Goal: Task Accomplishment & Management: Use online tool/utility

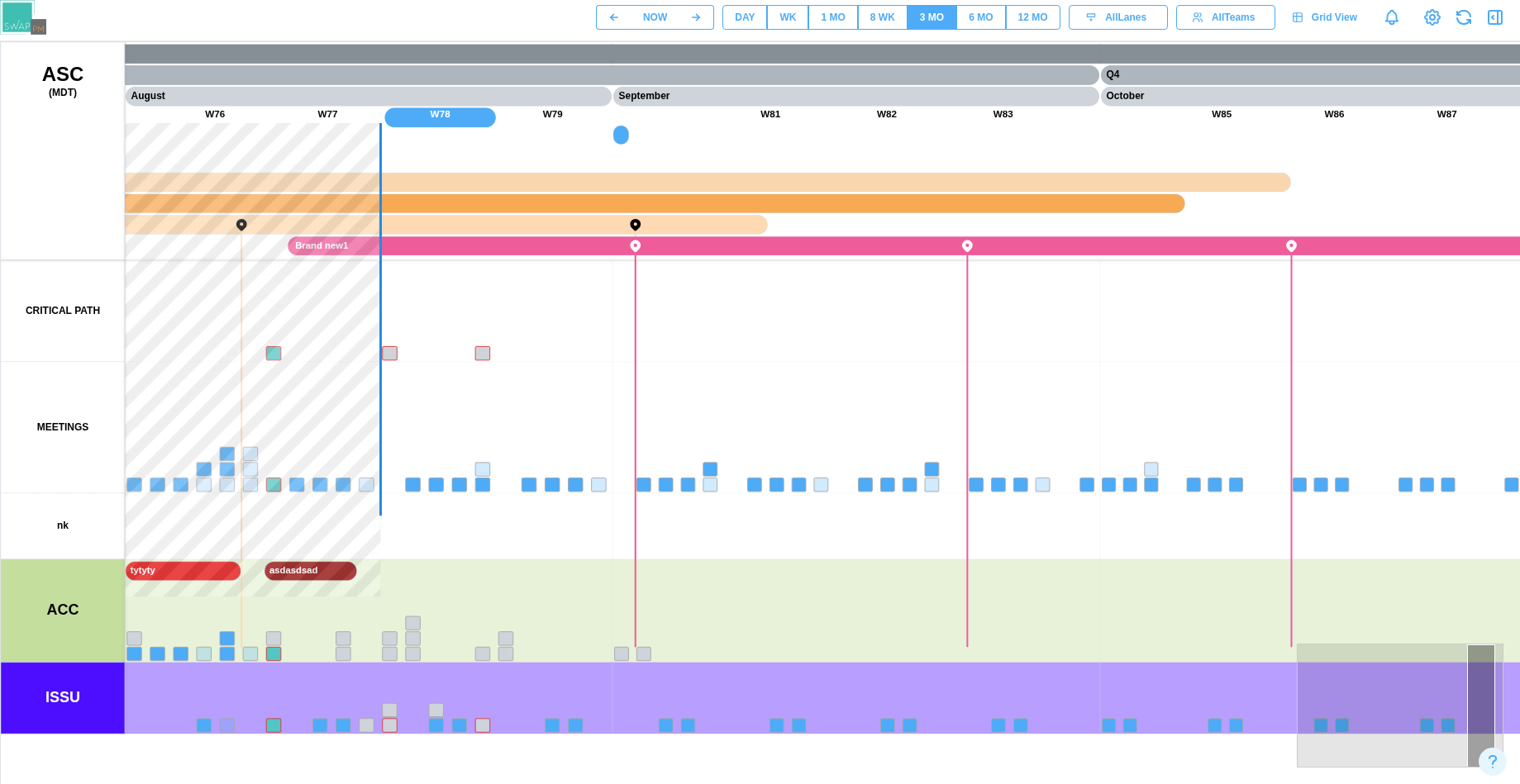
click at [812, 3] on div "NOW DAY WK 1 MO 8 WK 3 MO 6 MO 12 MO All Lanes All Teams Grid View" at bounding box center [1058, 17] width 924 height 28
click at [835, 19] on div "1 MO" at bounding box center [832, 18] width 24 height 16
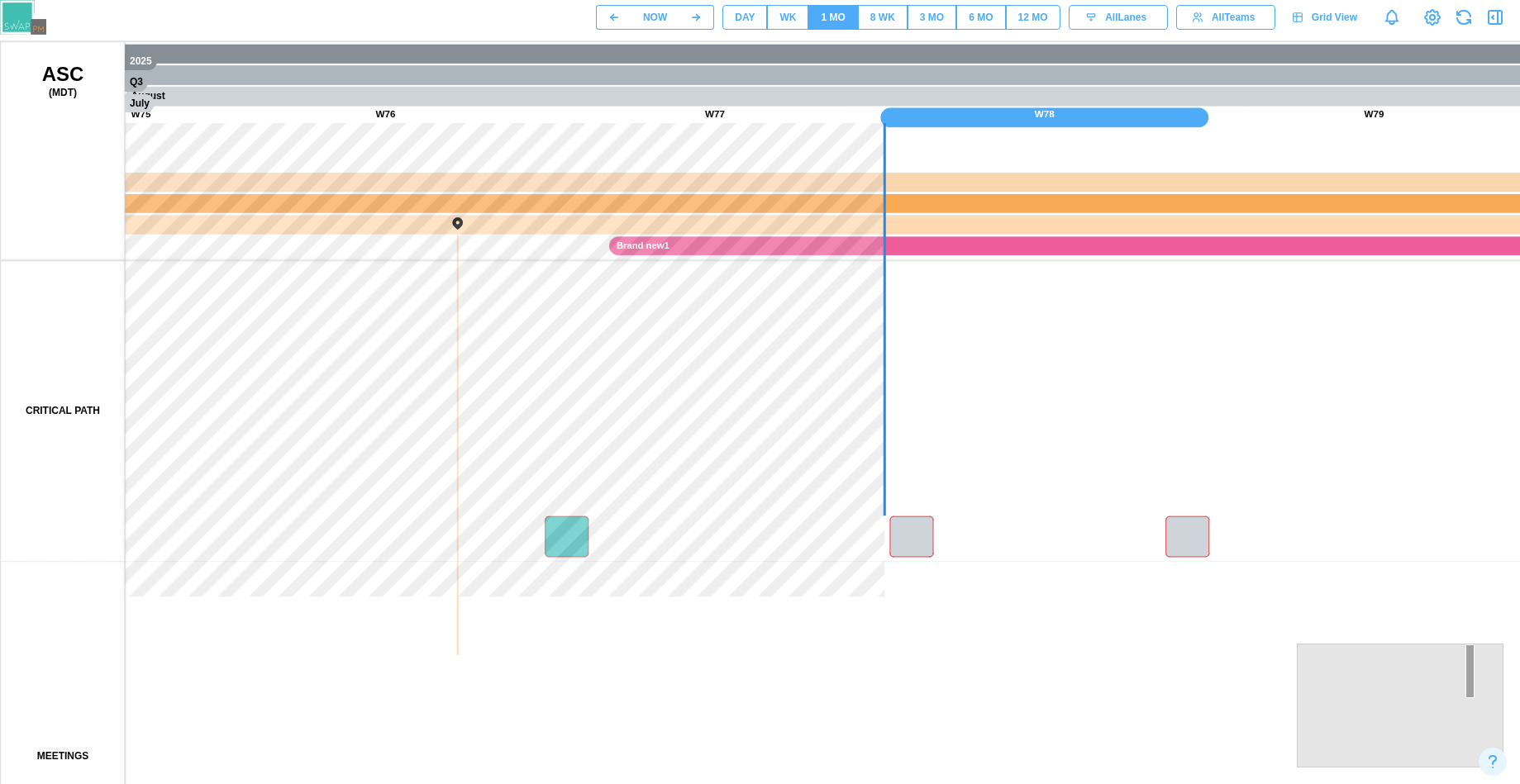
drag, startPoint x: 488, startPoint y: 362, endPoint x: 773, endPoint y: 366, distance: 285.0
click at [774, 367] on canvas at bounding box center [794, 455] width 1587 height 826
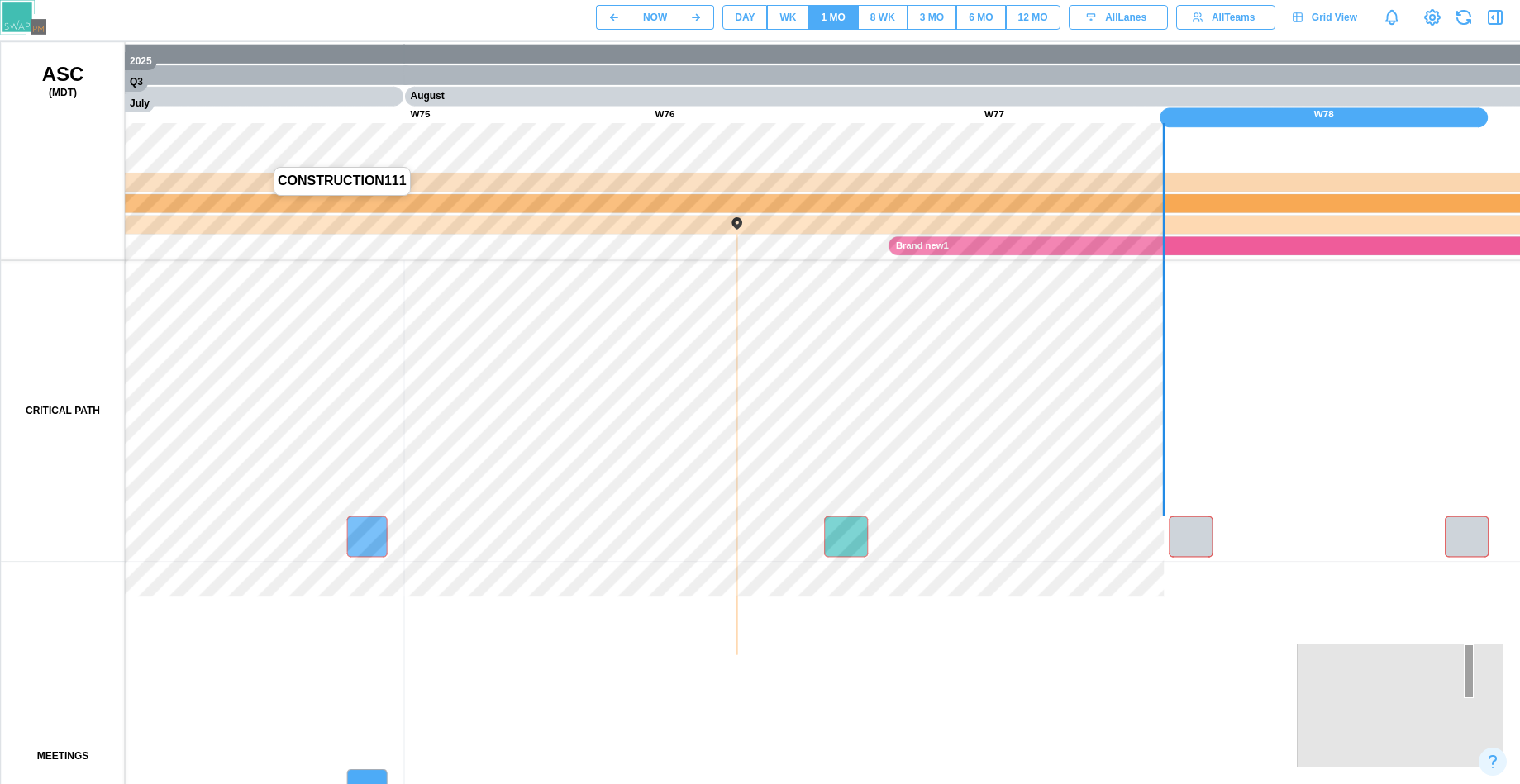
drag, startPoint x: 258, startPoint y: 201, endPoint x: 493, endPoint y: 203, distance: 235.0
click at [493, 203] on canvas at bounding box center [794, 455] width 1587 height 826
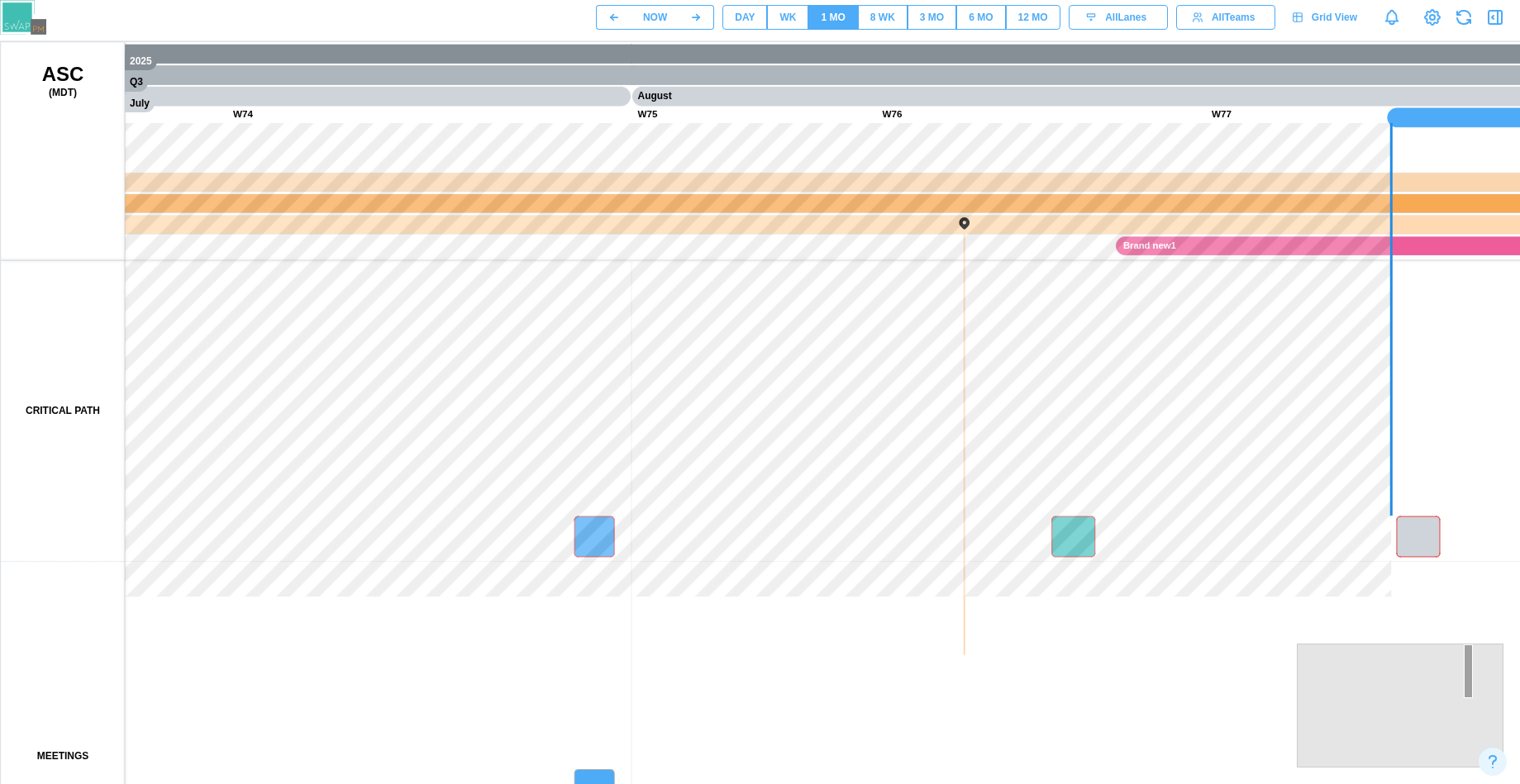
click at [749, 19] on div "DAY" at bounding box center [744, 18] width 19 height 16
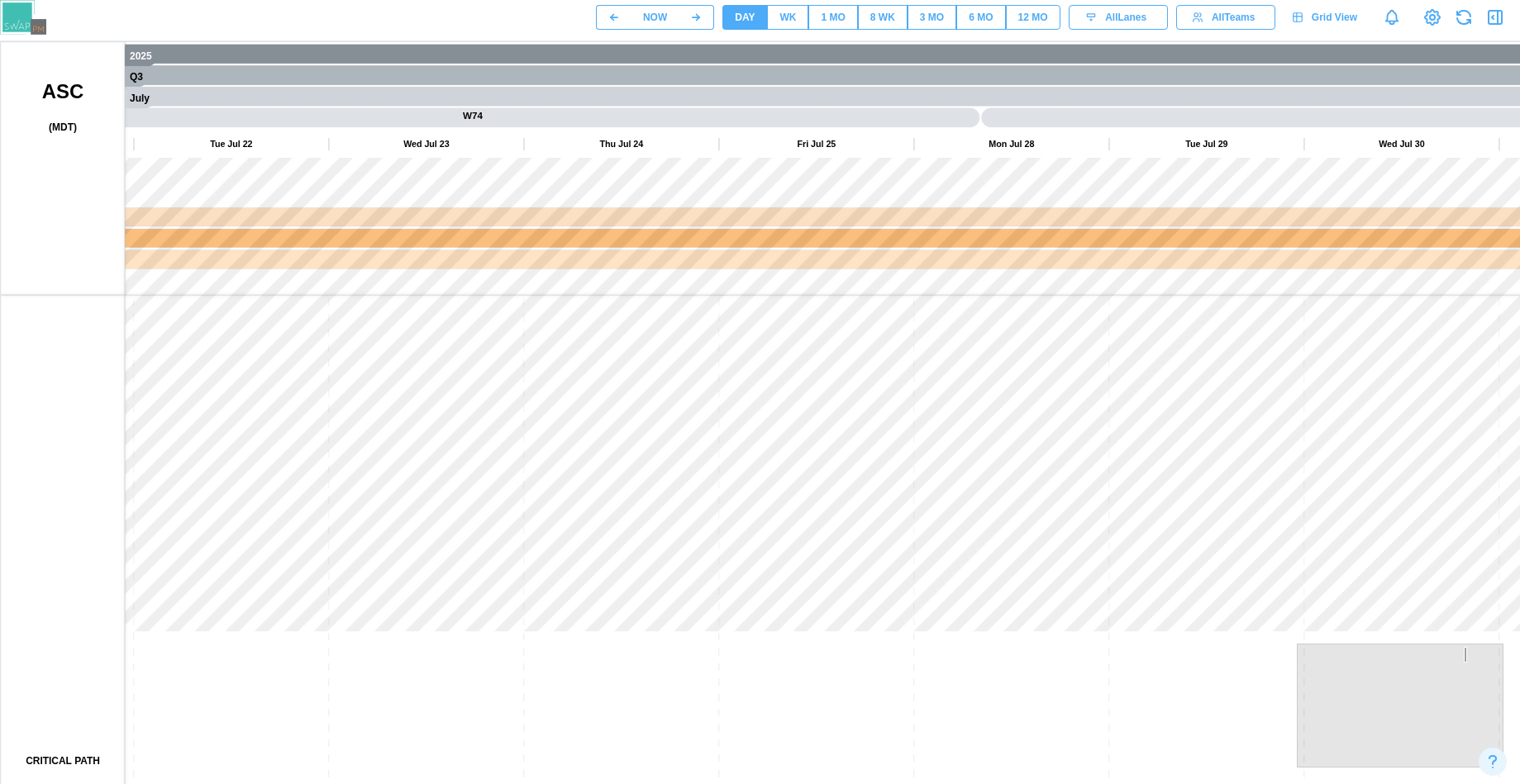
drag, startPoint x: 901, startPoint y: 567, endPoint x: 552, endPoint y: 378, distance: 396.9
click at [552, 378] on canvas at bounding box center [794, 455] width 1587 height 826
drag, startPoint x: 913, startPoint y: 491, endPoint x: 673, endPoint y: 391, distance: 260.0
click at [616, 204] on canvas at bounding box center [794, 455] width 1587 height 826
drag, startPoint x: 673, startPoint y: 391, endPoint x: 899, endPoint y: 598, distance: 306.5
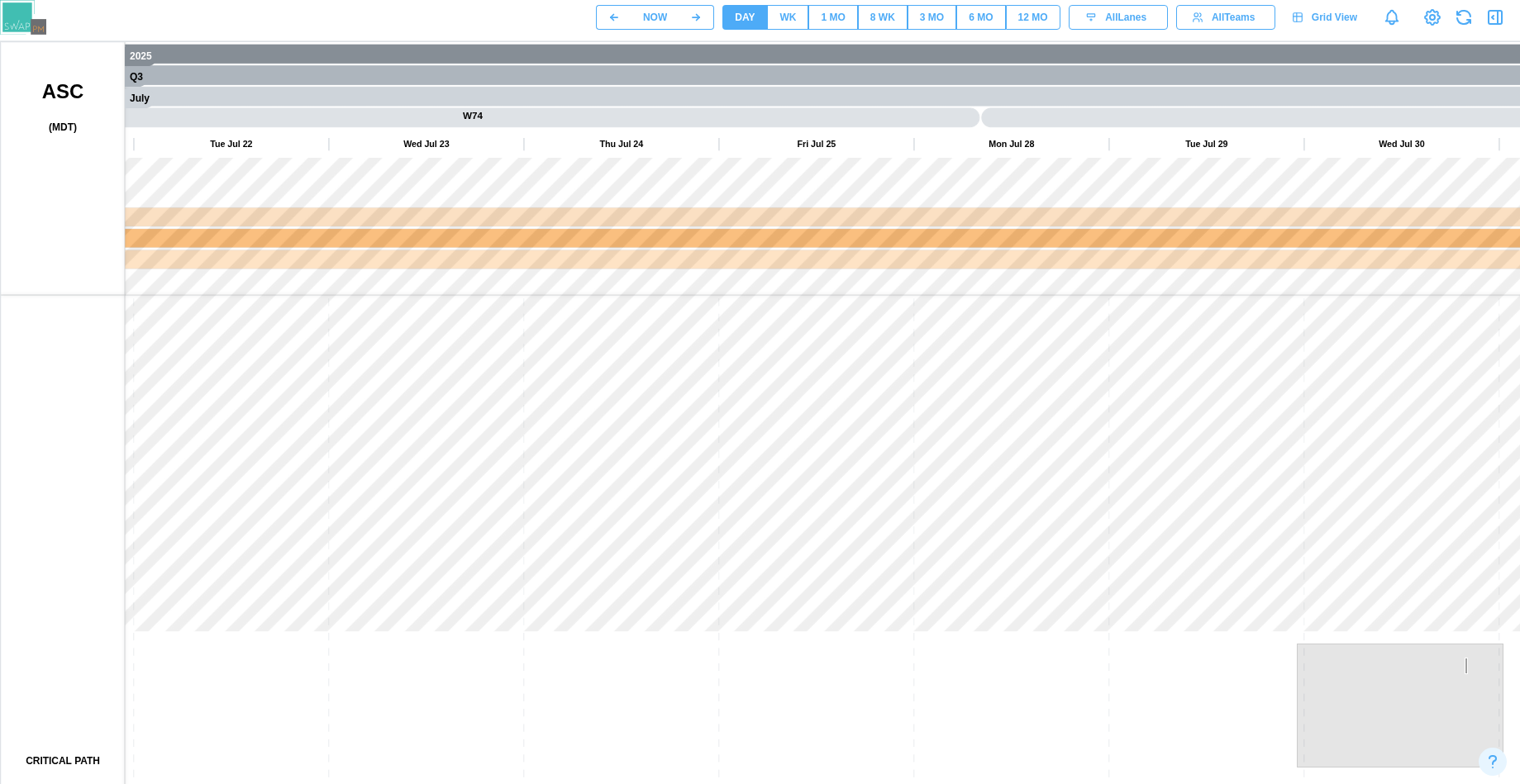
click at [670, 390] on canvas at bounding box center [794, 455] width 1587 height 826
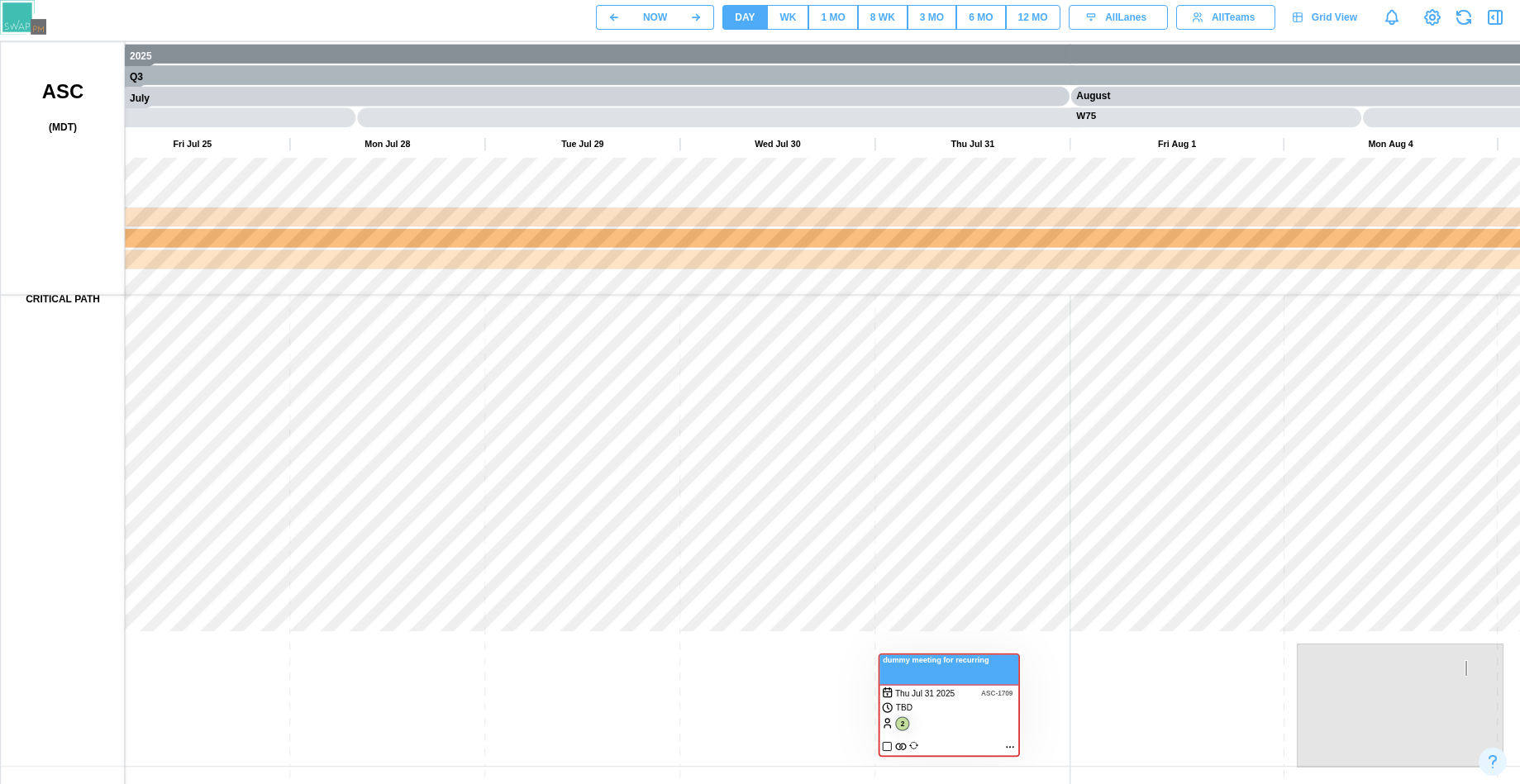
drag, startPoint x: 899, startPoint y: 598, endPoint x: 808, endPoint y: 489, distance: 142.0
click at [808, 489] on canvas at bounding box center [794, 455] width 1587 height 826
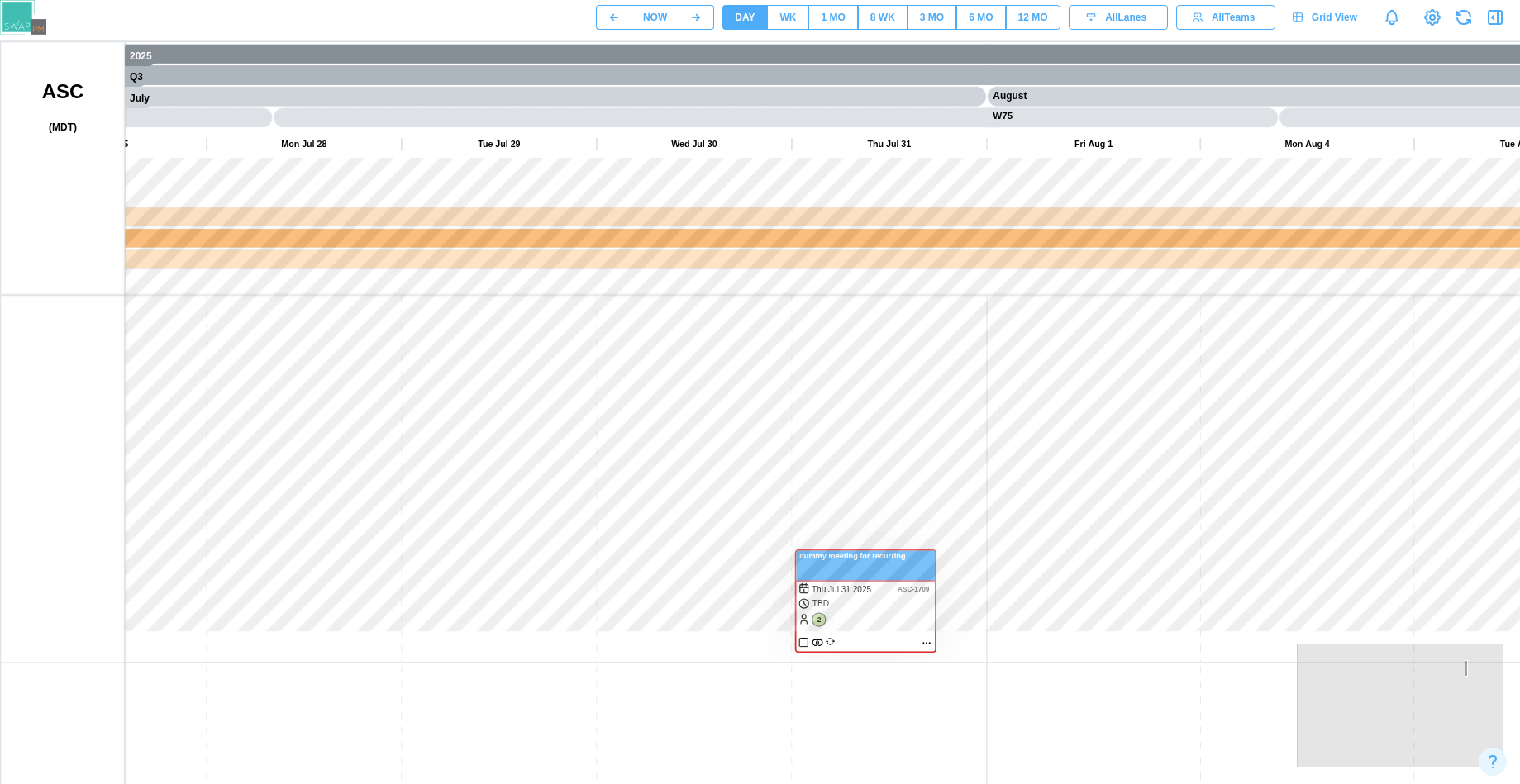
drag, startPoint x: 962, startPoint y: 553, endPoint x: 1169, endPoint y: 458, distance: 227.8
click at [678, 498] on canvas at bounding box center [794, 455] width 1587 height 826
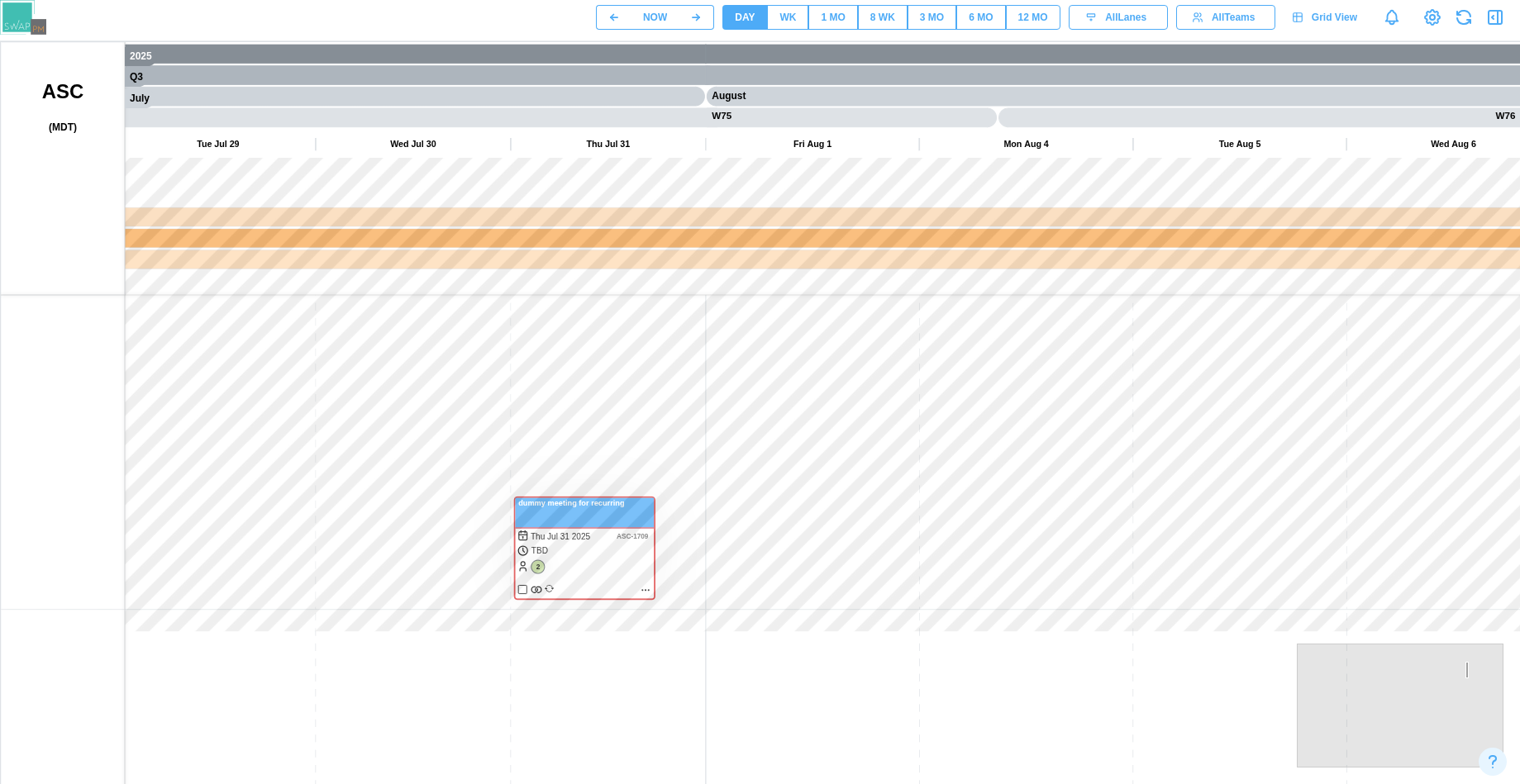
drag, startPoint x: 896, startPoint y: 454, endPoint x: 1218, endPoint y: 449, distance: 322.0
click at [663, 454] on canvas at bounding box center [794, 455] width 1587 height 826
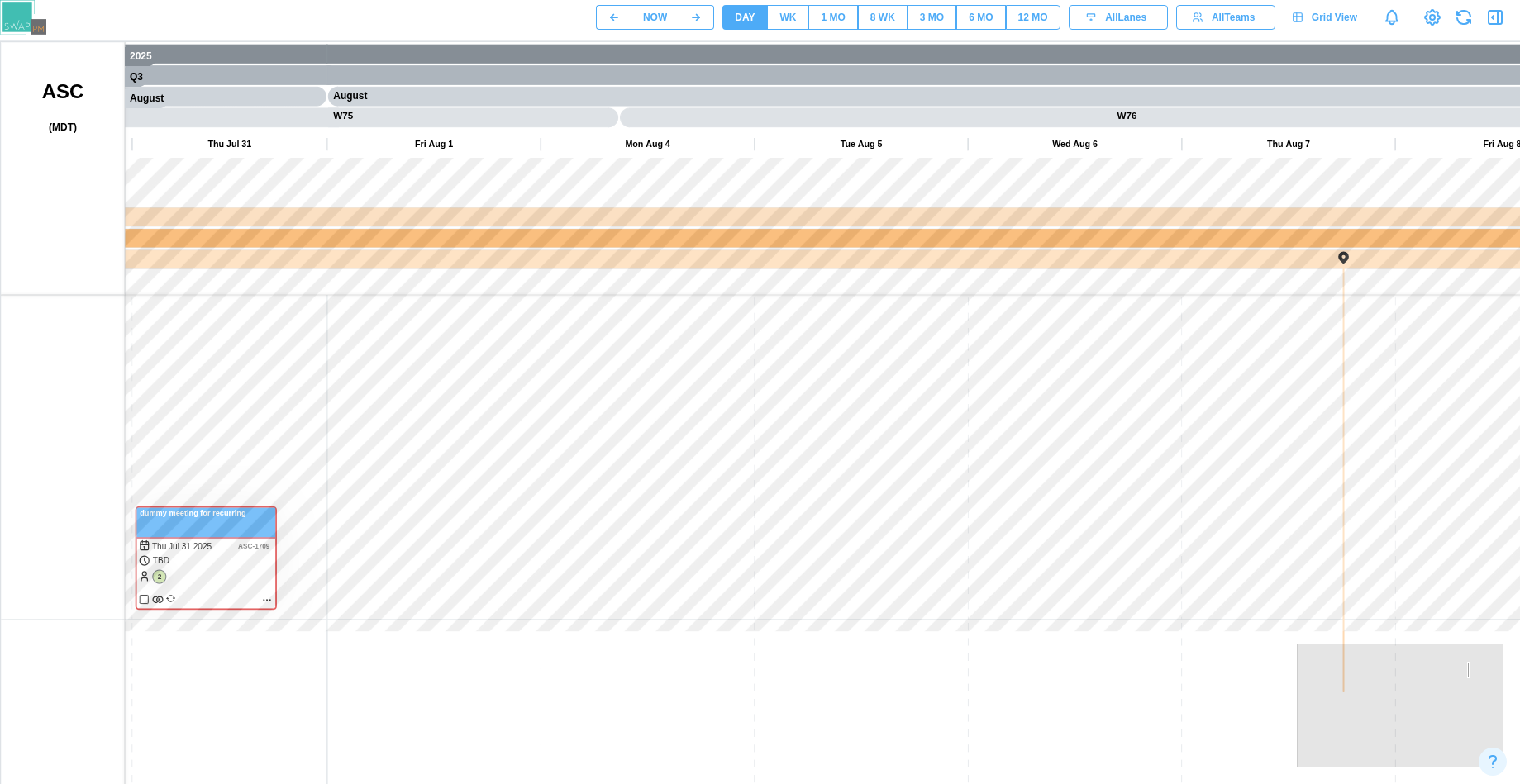
drag, startPoint x: 1218, startPoint y: 449, endPoint x: 962, endPoint y: 468, distance: 256.7
click at [537, 470] on canvas at bounding box center [794, 455] width 1587 height 826
drag, startPoint x: 1084, startPoint y: 466, endPoint x: 873, endPoint y: 466, distance: 211.0
click at [873, 466] on canvas at bounding box center [794, 455] width 1587 height 826
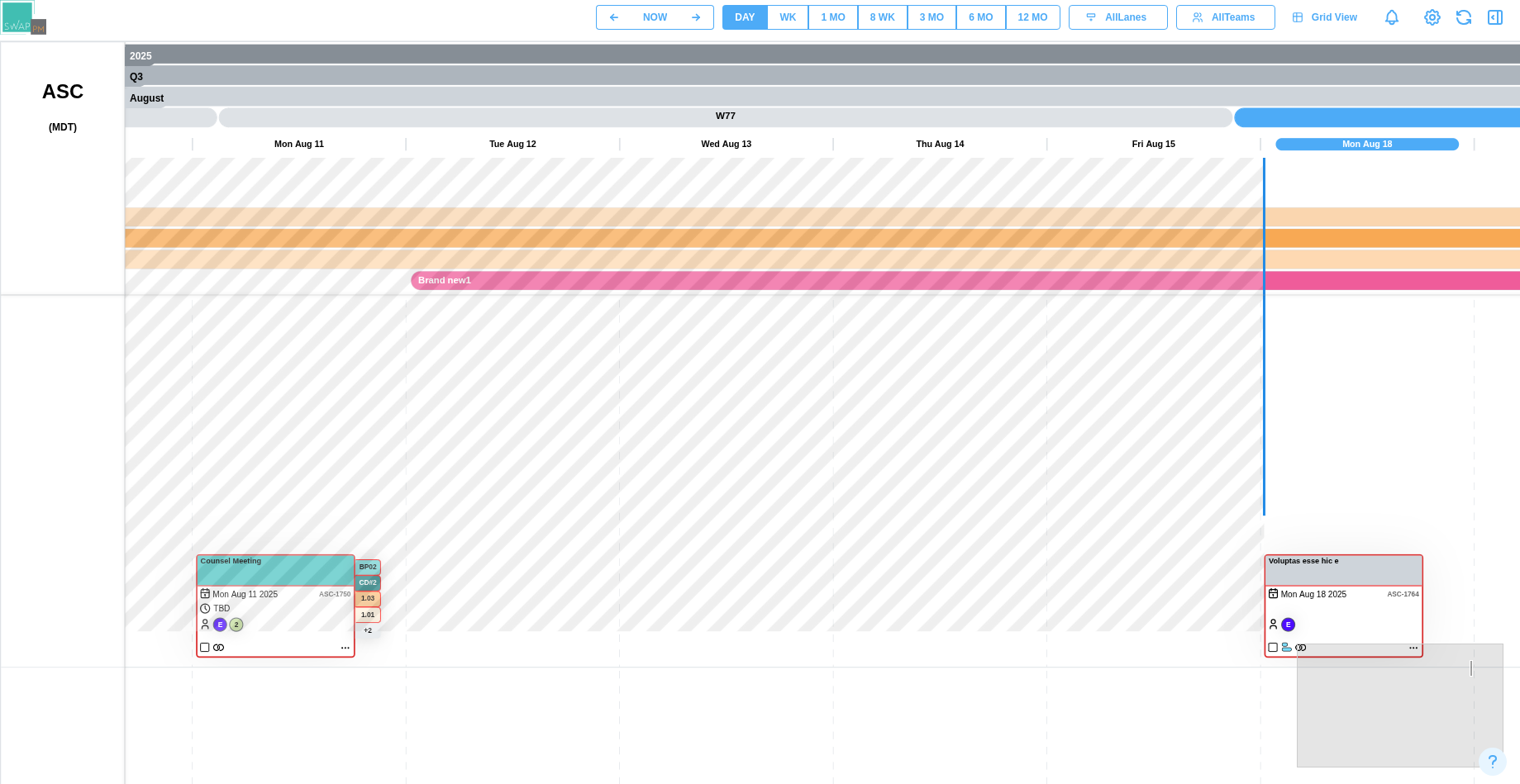
drag, startPoint x: 1230, startPoint y: 400, endPoint x: 384, endPoint y: 440, distance: 846.9
click at [384, 440] on canvas at bounding box center [794, 455] width 1587 height 826
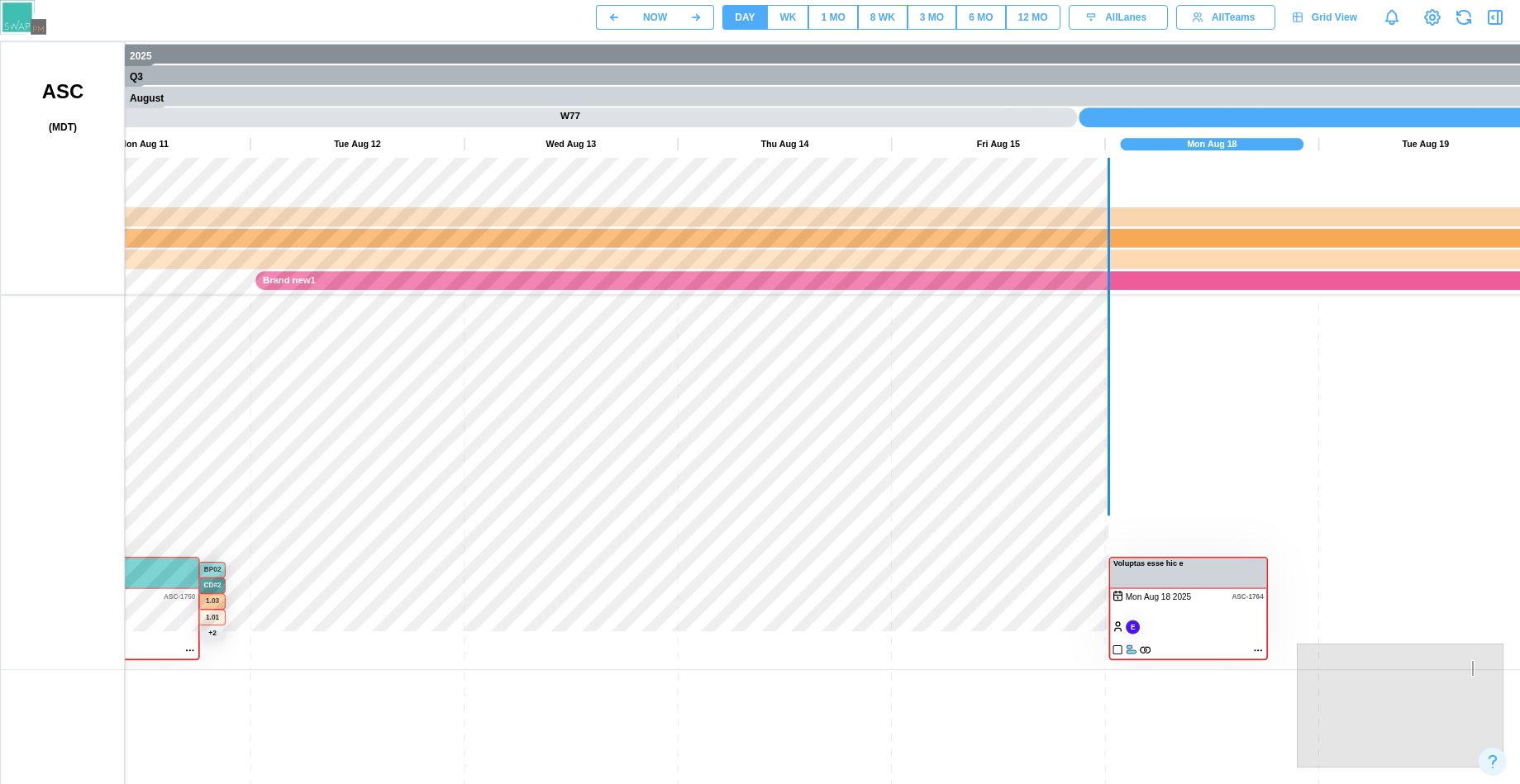
drag, startPoint x: 854, startPoint y: 415, endPoint x: 750, endPoint y: 400, distance: 105.1
click at [443, 396] on canvas at bounding box center [794, 455] width 1587 height 826
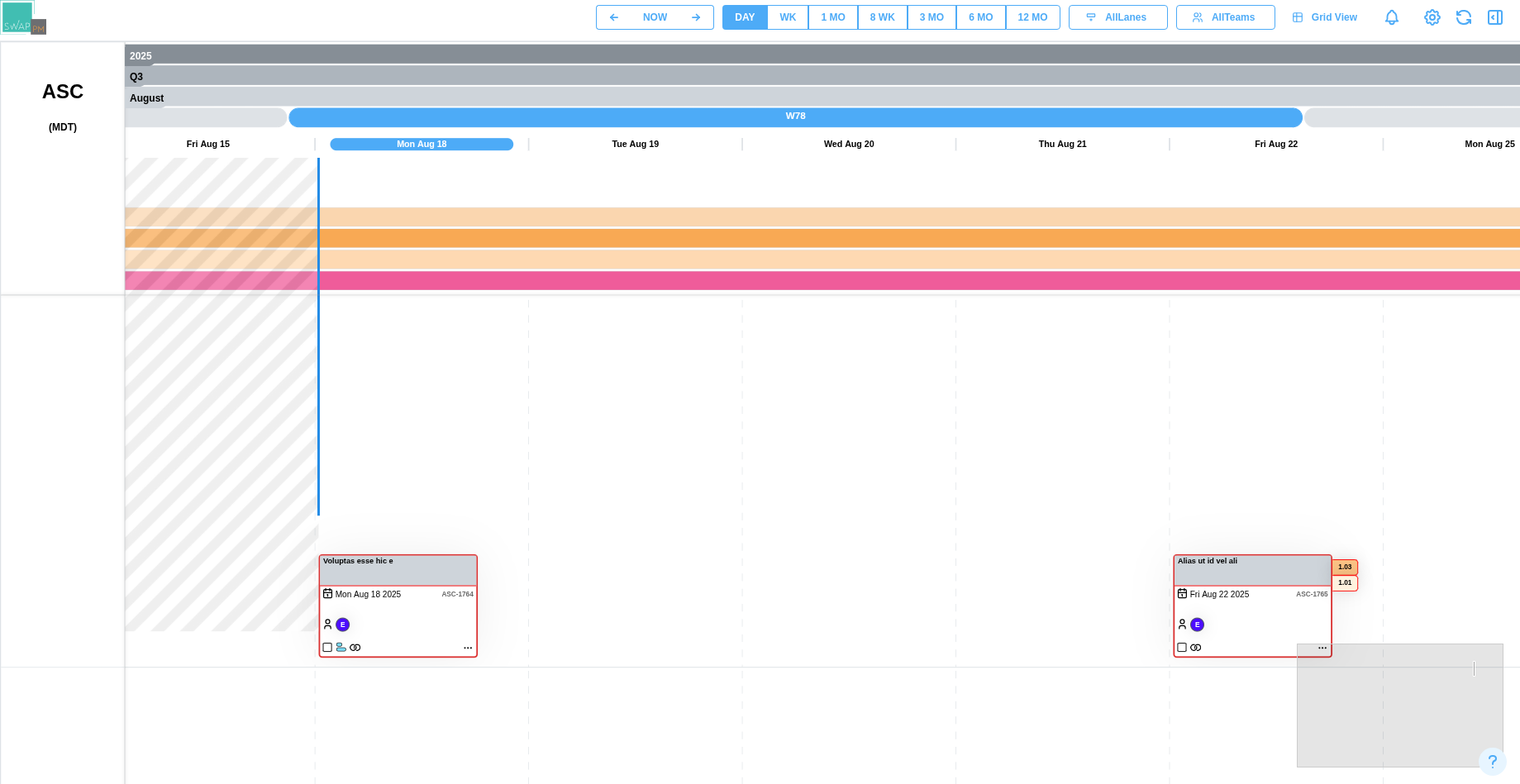
drag, startPoint x: 1011, startPoint y: 434, endPoint x: 293, endPoint y: 424, distance: 718.1
click at [293, 424] on canvas at bounding box center [794, 455] width 1587 height 826
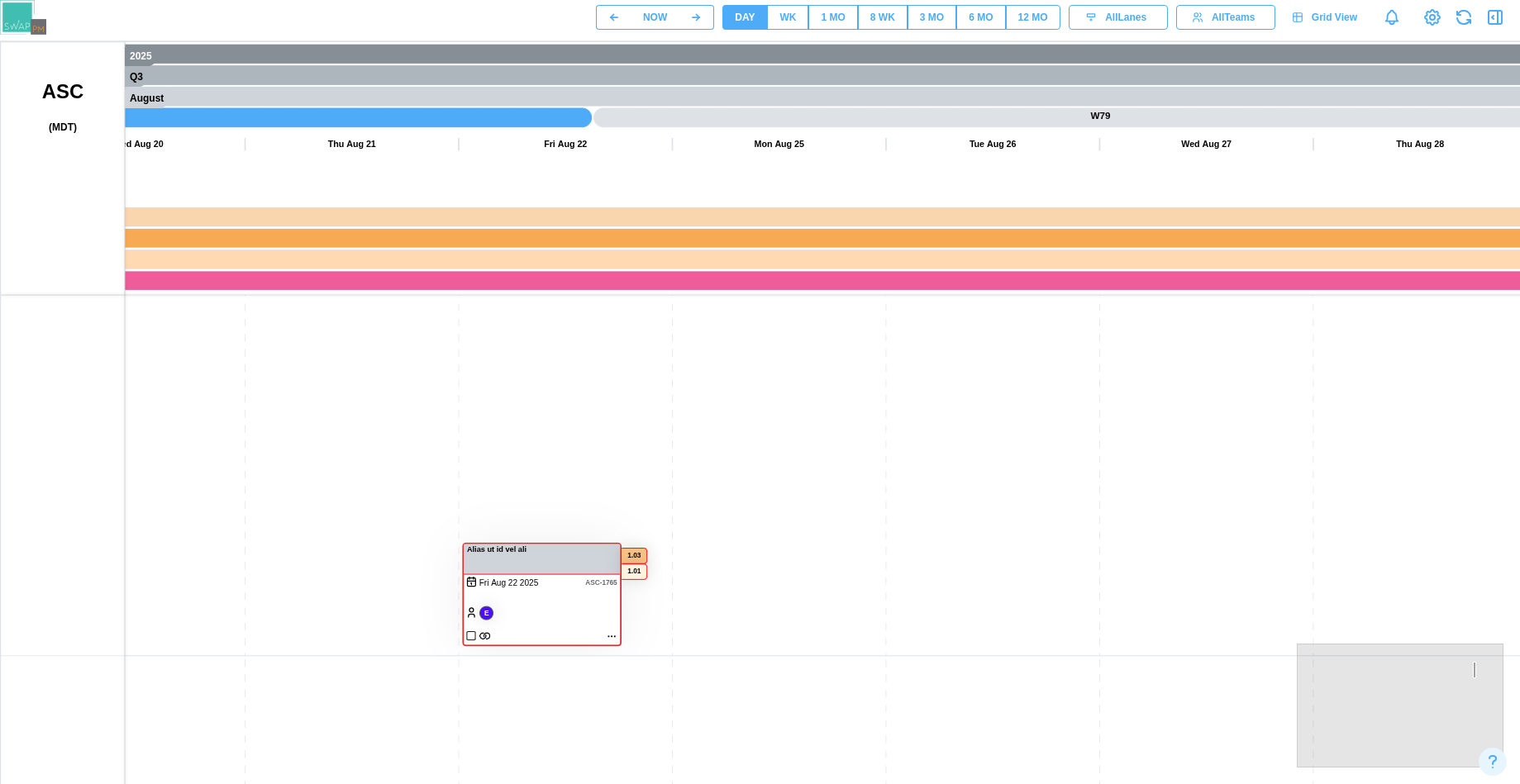
drag, startPoint x: 1024, startPoint y: 412, endPoint x: 658, endPoint y: 446, distance: 367.6
click at [789, 368] on canvas at bounding box center [794, 455] width 1587 height 826
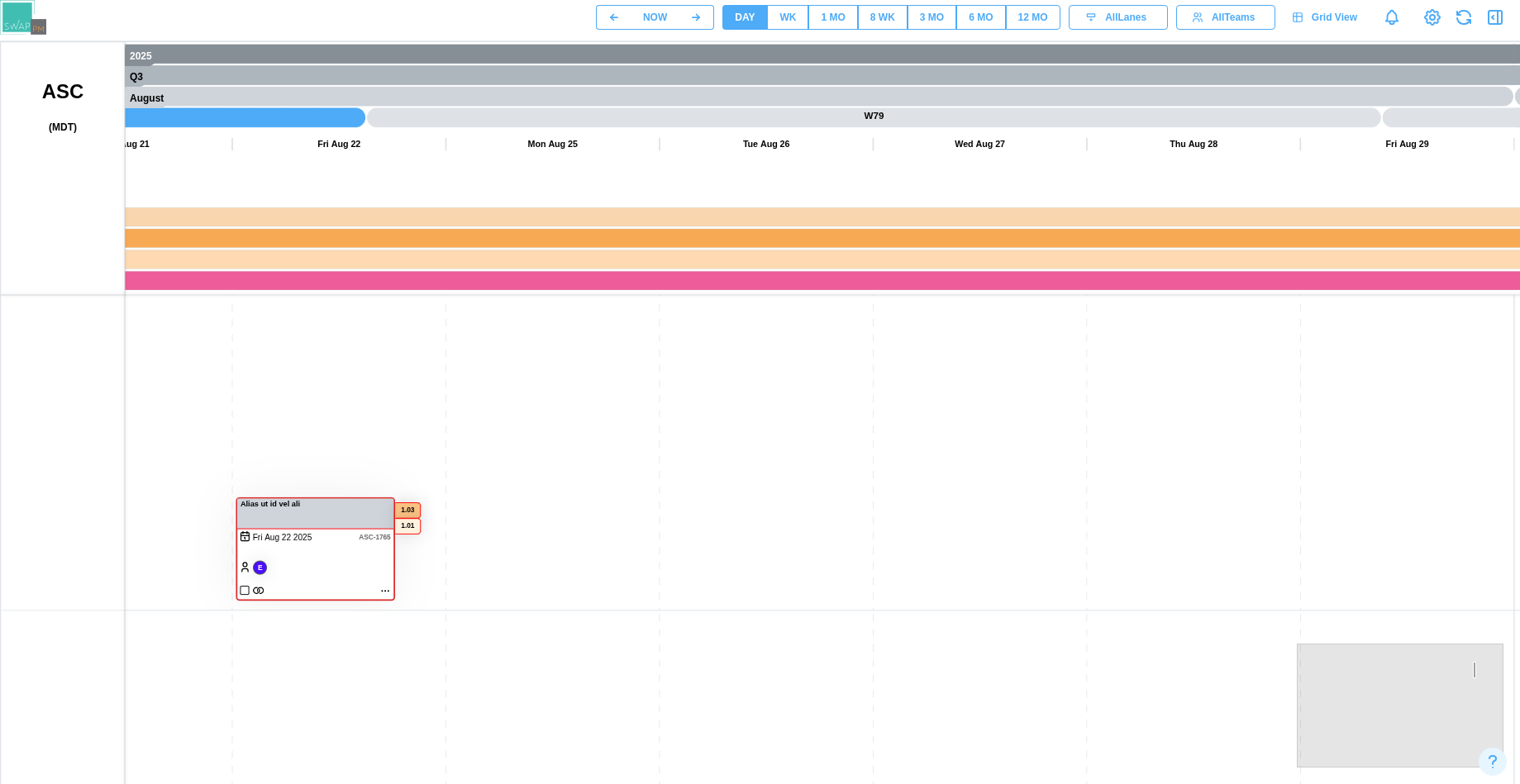
click at [383, 596] on canvas at bounding box center [794, 455] width 1587 height 826
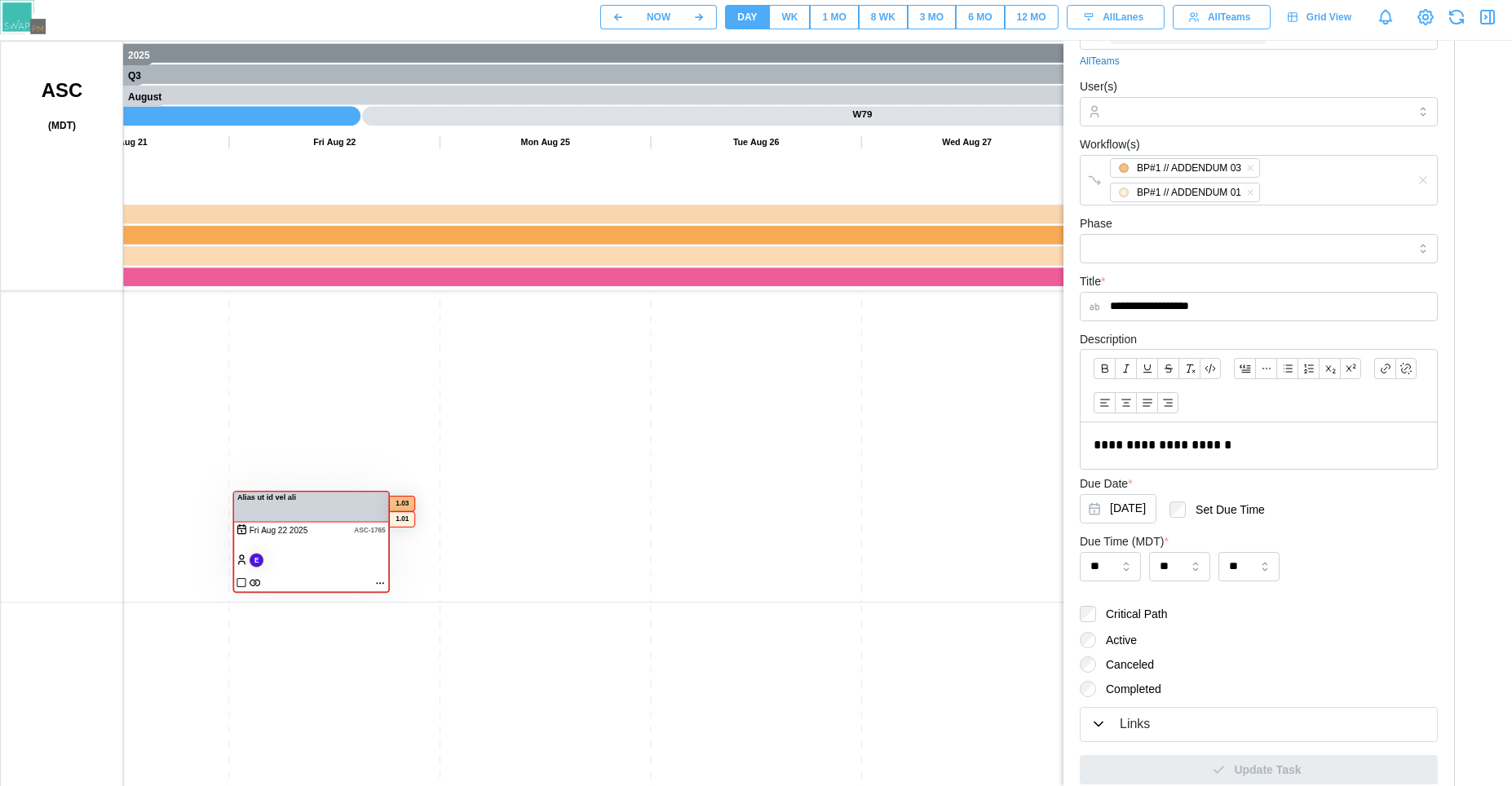
scroll to position [183, 0]
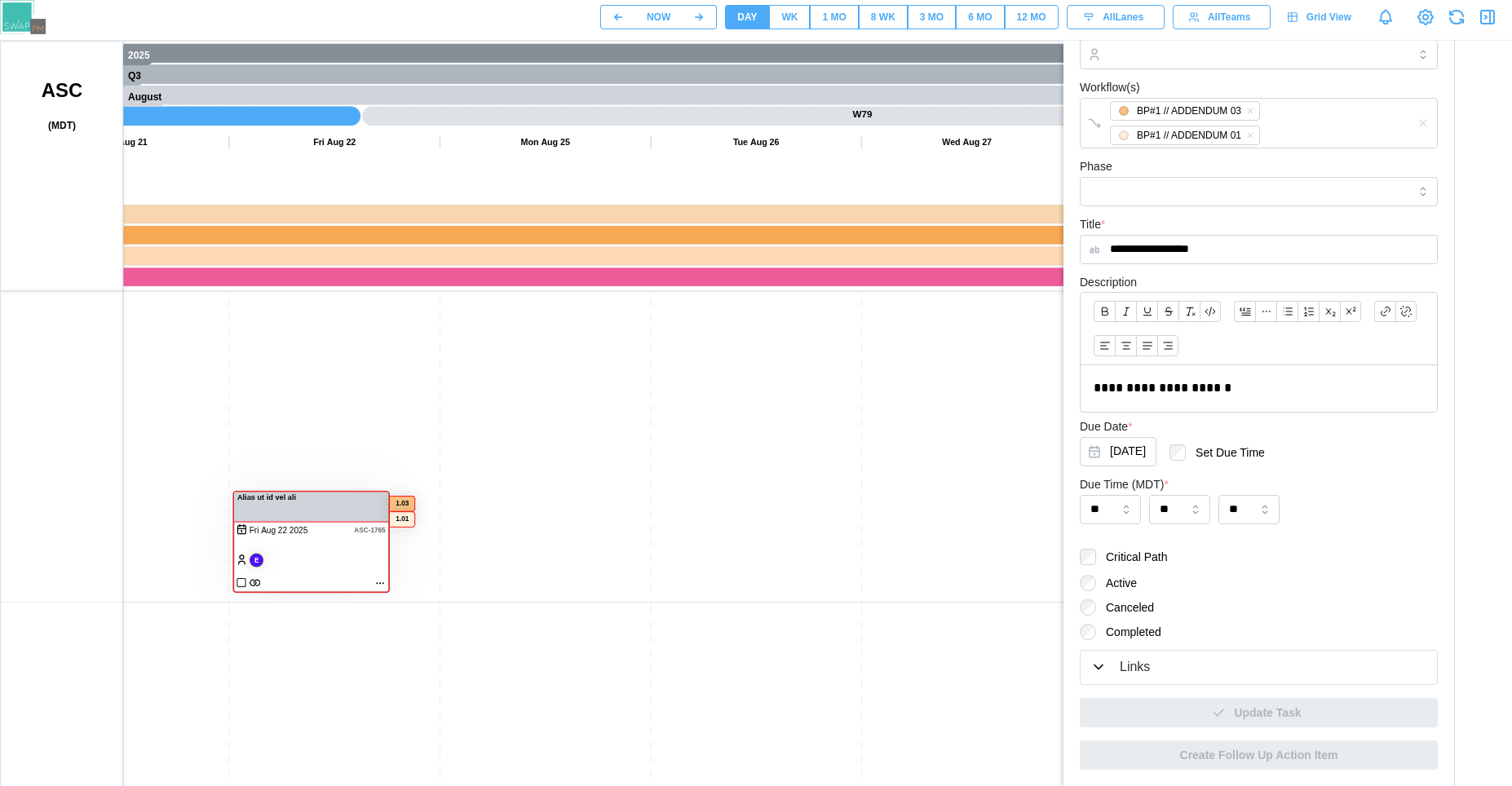
click at [1112, 608] on label "Canceled" at bounding box center [1124, 608] width 58 height 17
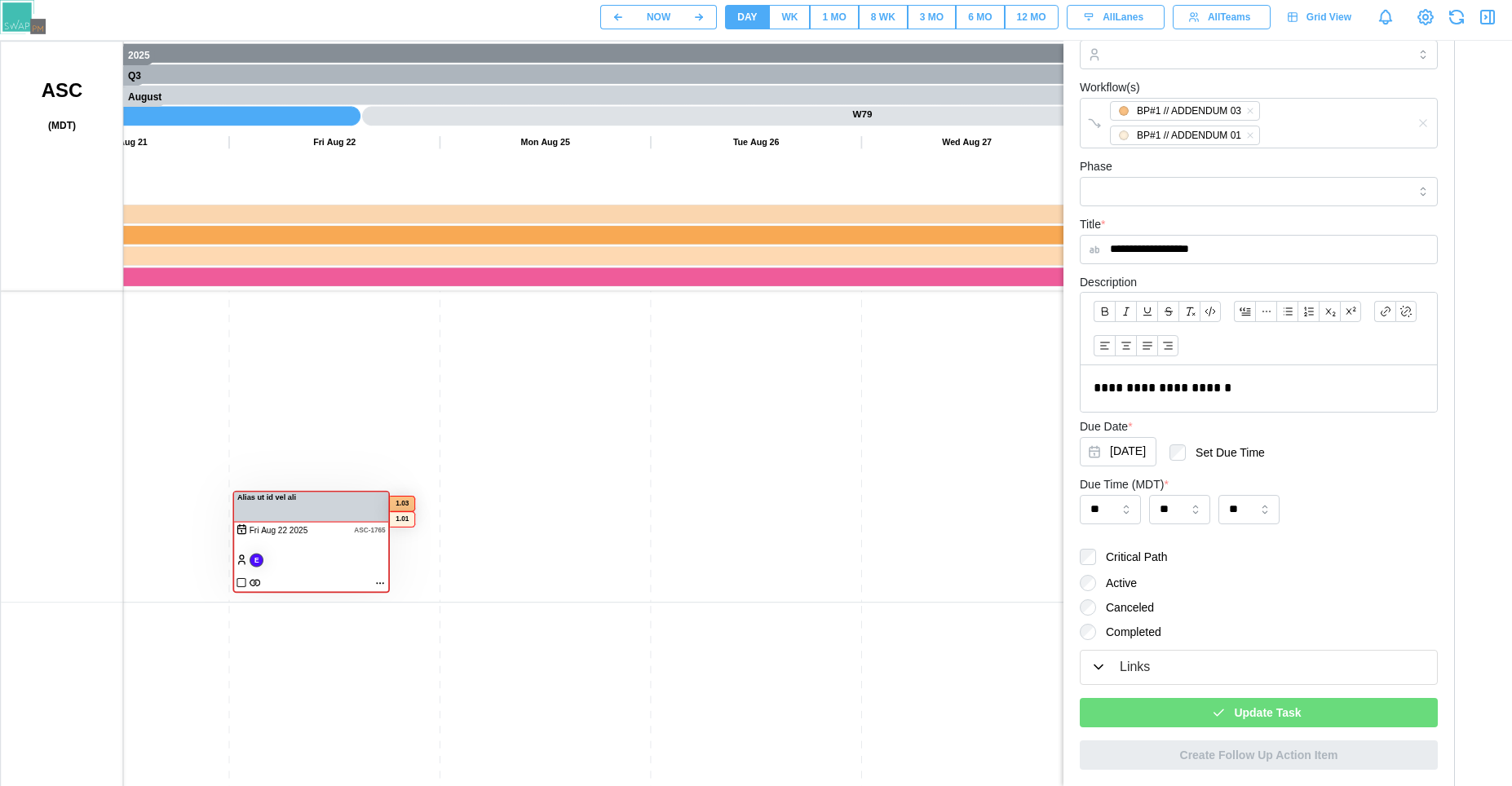
click at [1125, 631] on label "Completed" at bounding box center [1129, 632] width 65 height 17
click at [1199, 716] on div "Update Task" at bounding box center [1256, 712] width 332 height 28
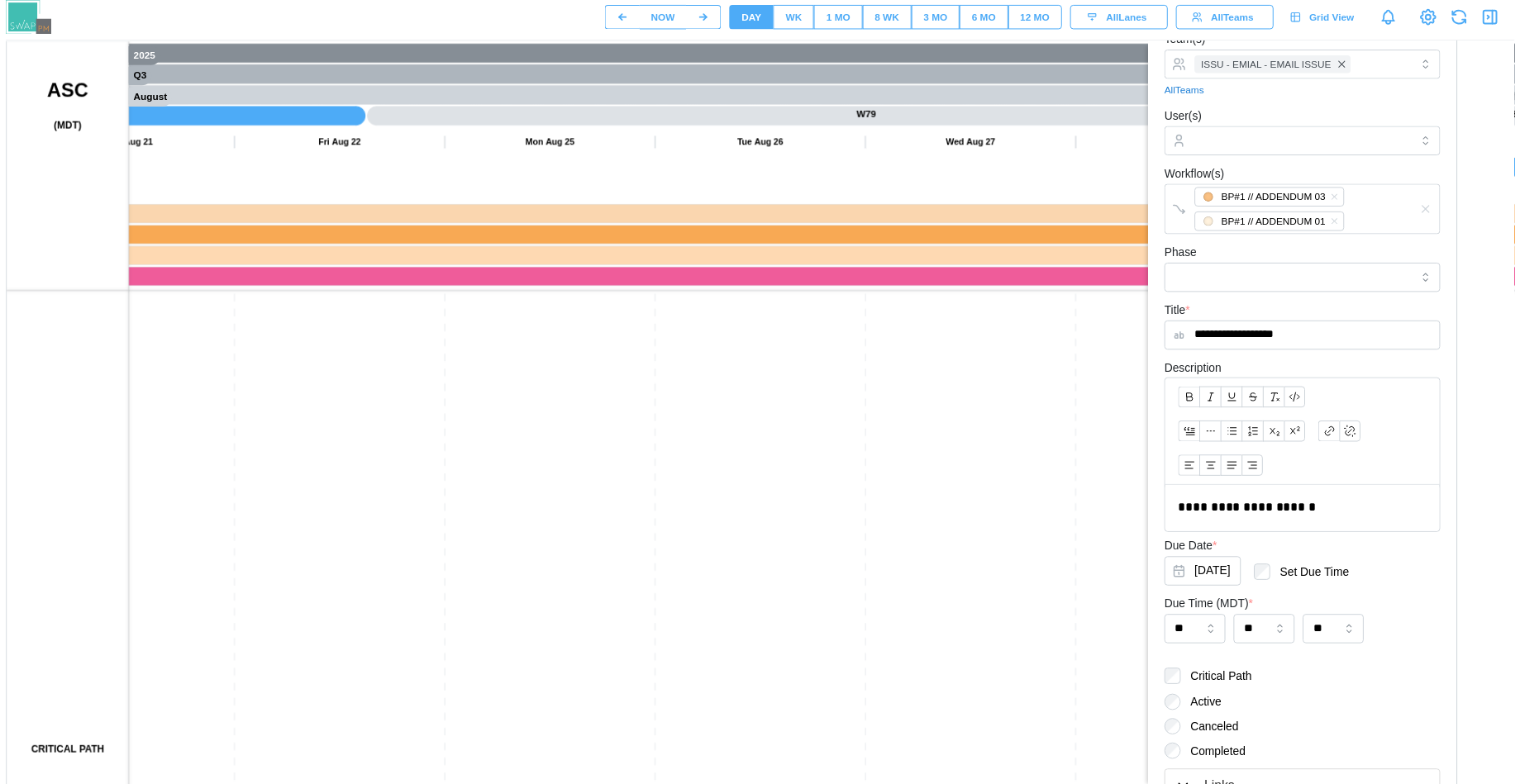
scroll to position [0, 0]
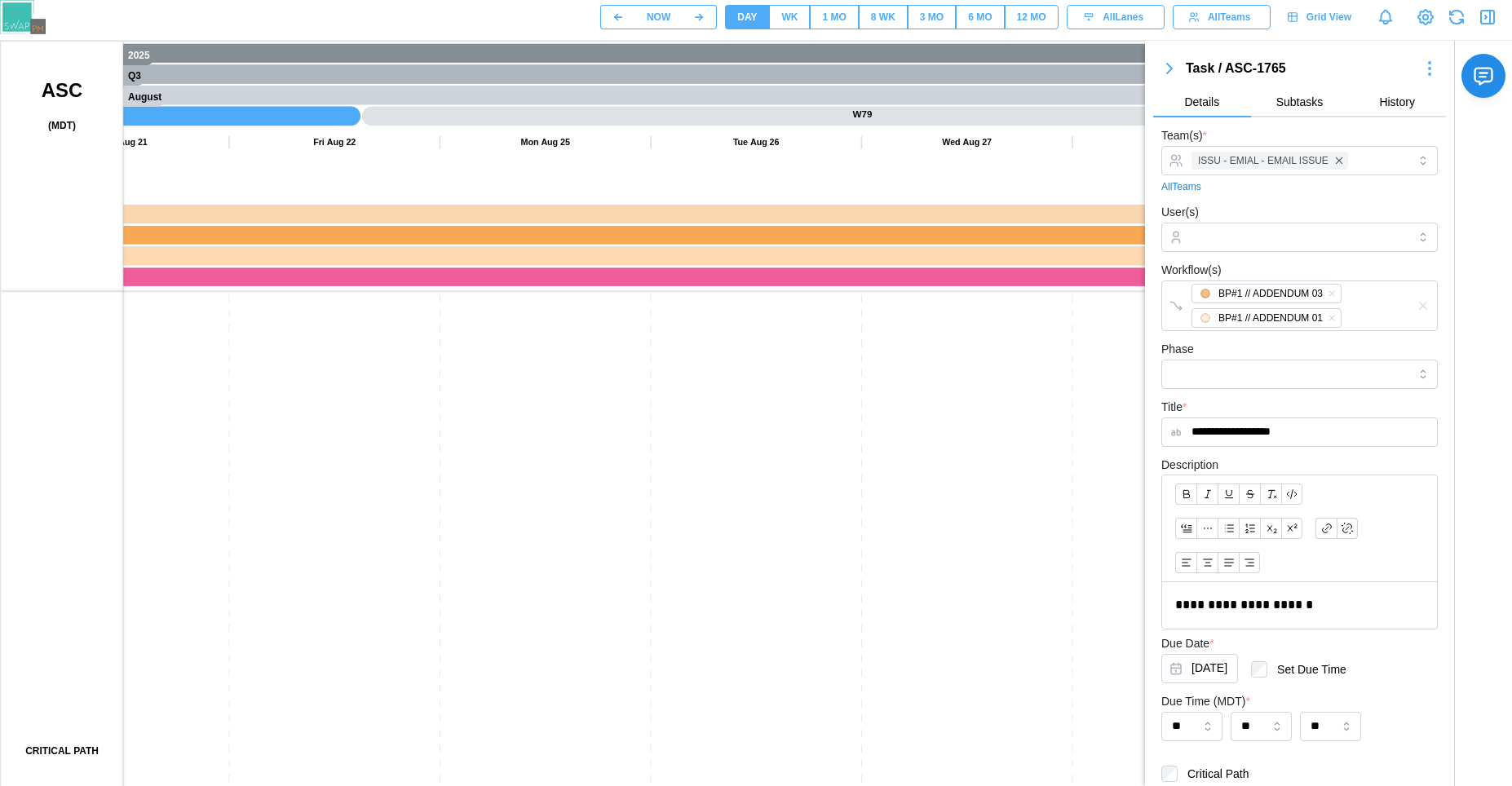
click at [1487, 19] on icon "button" at bounding box center [1487, 17] width 19 height 19
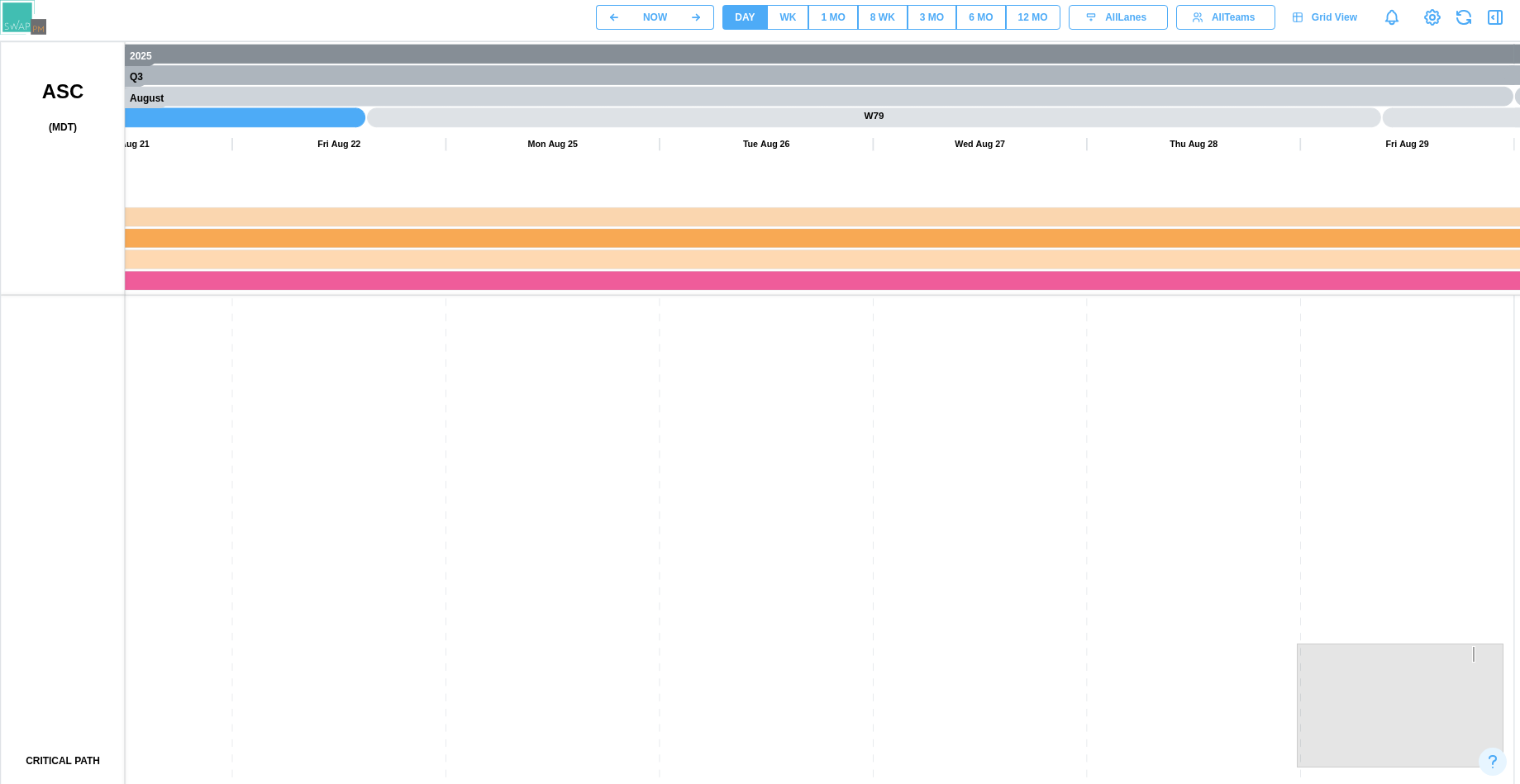
drag, startPoint x: 384, startPoint y: 508, endPoint x: 1104, endPoint y: 534, distance: 720.5
click at [1103, 533] on canvas at bounding box center [794, 455] width 1587 height 826
drag, startPoint x: 932, startPoint y: 476, endPoint x: 916, endPoint y: 568, distance: 93.4
click at [1313, 461] on canvas at bounding box center [794, 455] width 1587 height 826
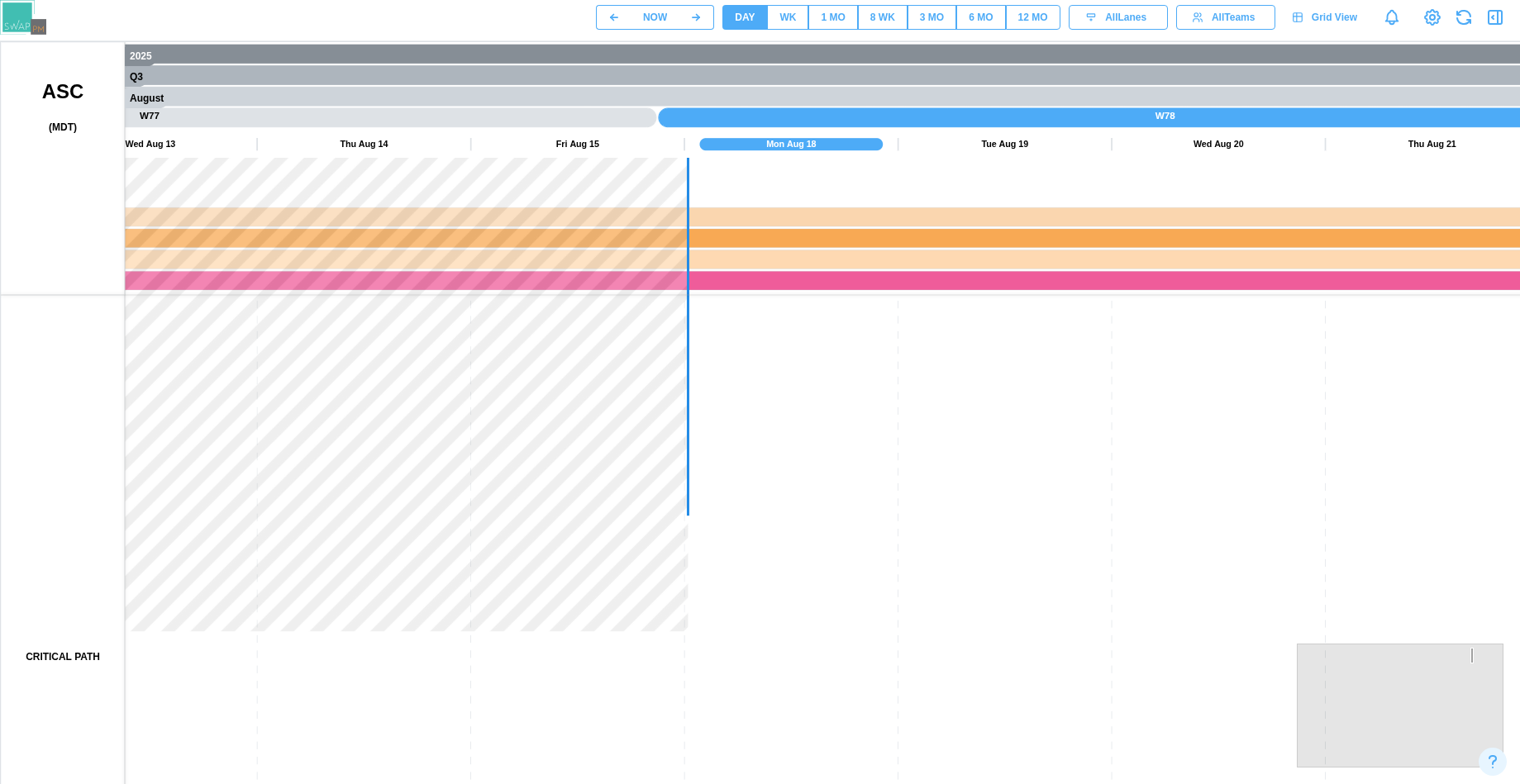
drag, startPoint x: 771, startPoint y: 467, endPoint x: 992, endPoint y: 387, distance: 235.0
click at [961, 384] on canvas at bounding box center [794, 455] width 1587 height 826
click at [1047, 447] on canvas at bounding box center [794, 455] width 1587 height 826
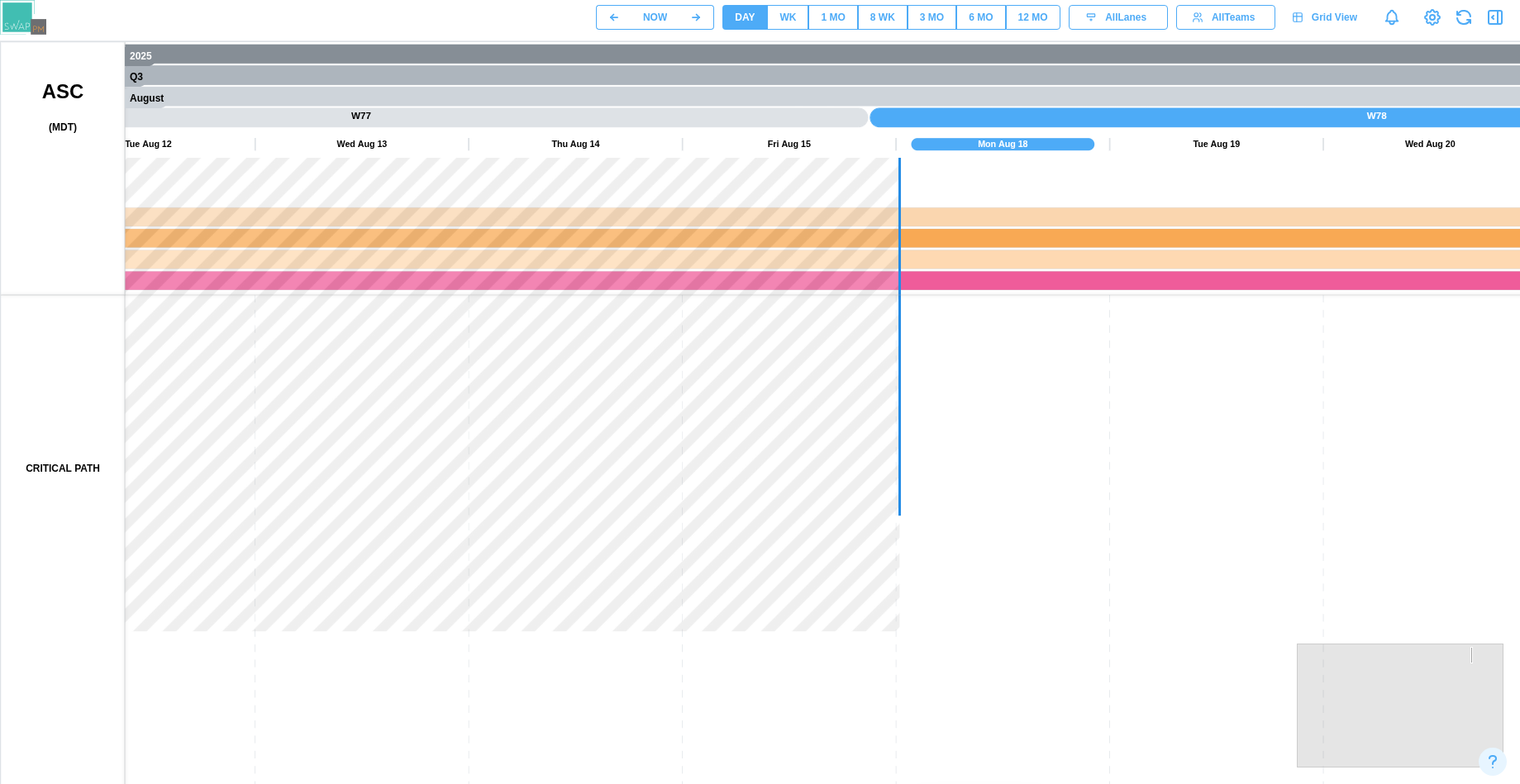
drag, startPoint x: 706, startPoint y: 512, endPoint x: 1004, endPoint y: 567, distance: 303.0
click at [1004, 567] on canvas at bounding box center [794, 455] width 1587 height 826
